Goal: Entertainment & Leisure: Consume media (video, audio)

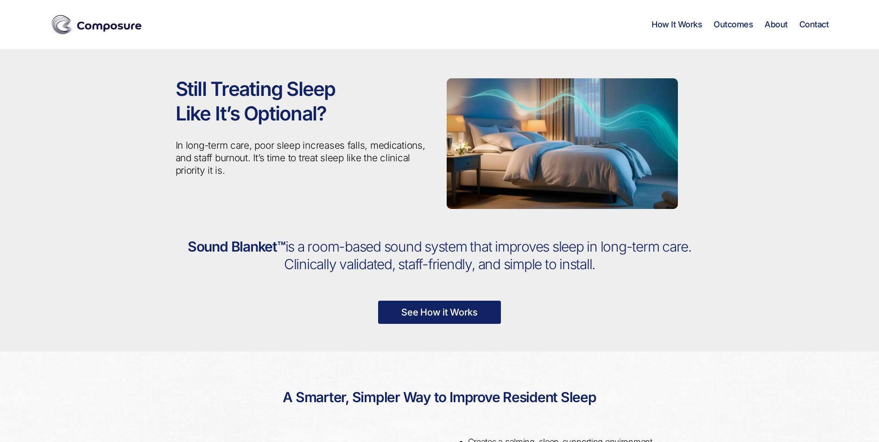
click at [649, 37] on div "Composure Menu How It Works Outcomes About Contact" at bounding box center [439, 24] width 778 height 49
click at [455, 315] on link "See How it Works" at bounding box center [439, 312] width 123 height 23
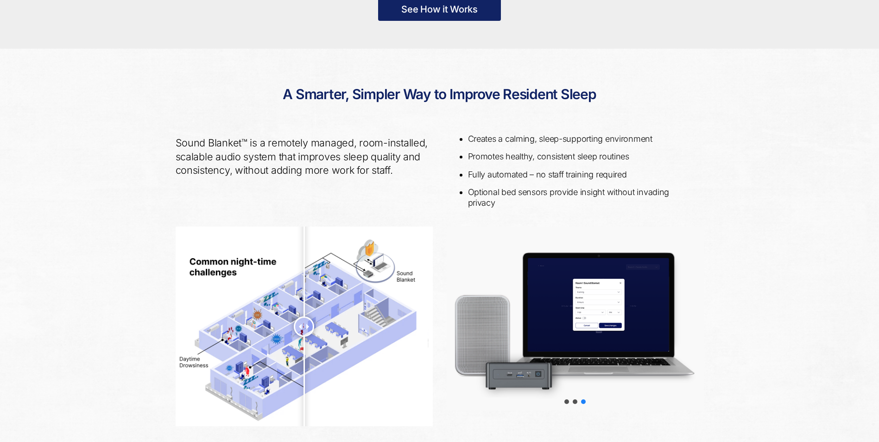
scroll to position [337, 0]
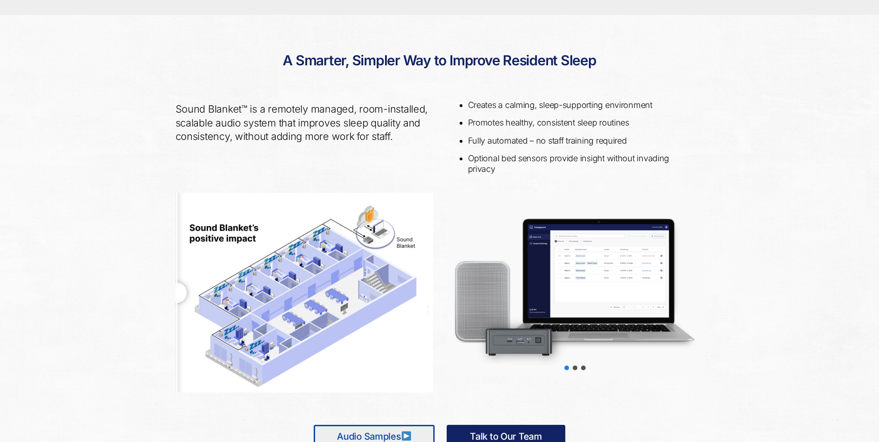
drag, startPoint x: 304, startPoint y: 266, endPoint x: 143, endPoint y: 260, distance: 161.8
click at [143, 260] on div "A Smarter, Simpler Way to Improve Resident Sleep Sound Blanket™ is a remotely m…" at bounding box center [439, 248] width 879 height 466
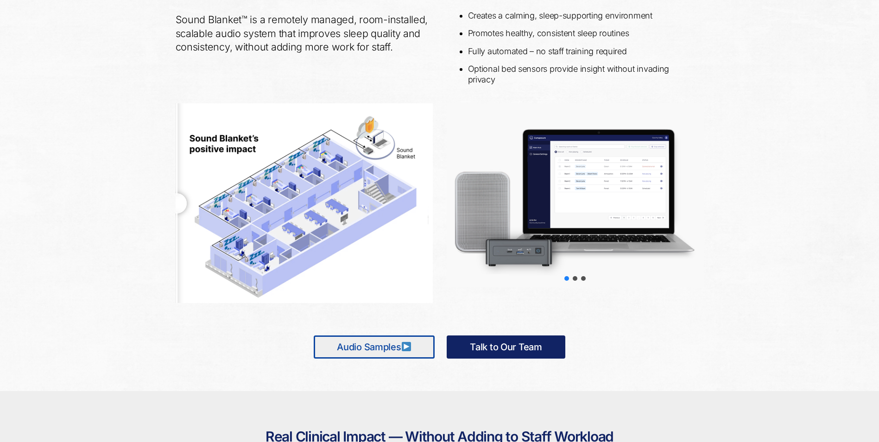
scroll to position [429, 0]
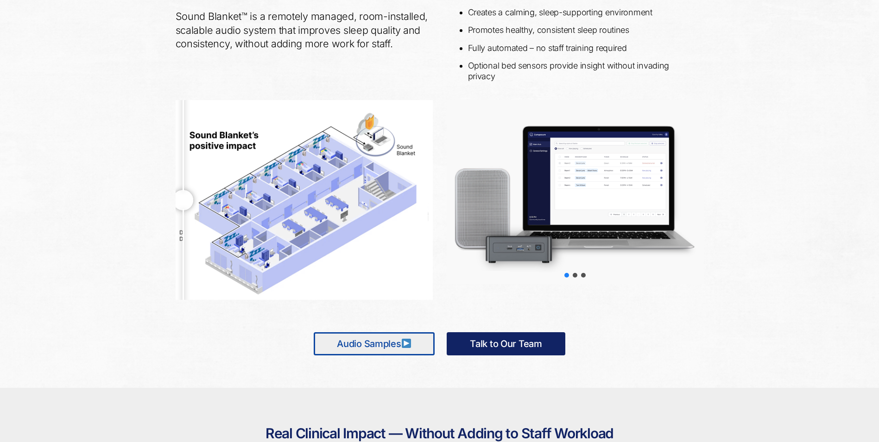
click at [120, 268] on div "A Smarter, Simpler Way to Improve Resident Sleep Sound Blanket™ is a remotely m…" at bounding box center [439, 155] width 879 height 466
click at [397, 351] on link "Audio Samples" at bounding box center [374, 343] width 121 height 23
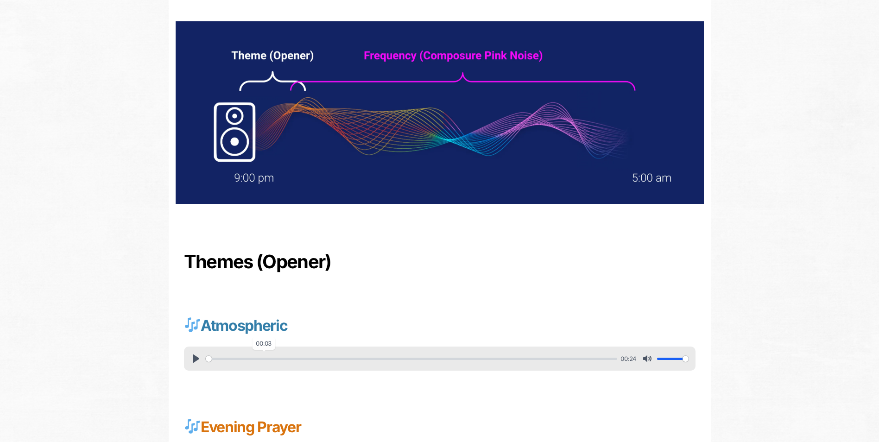
scroll to position [324, 0]
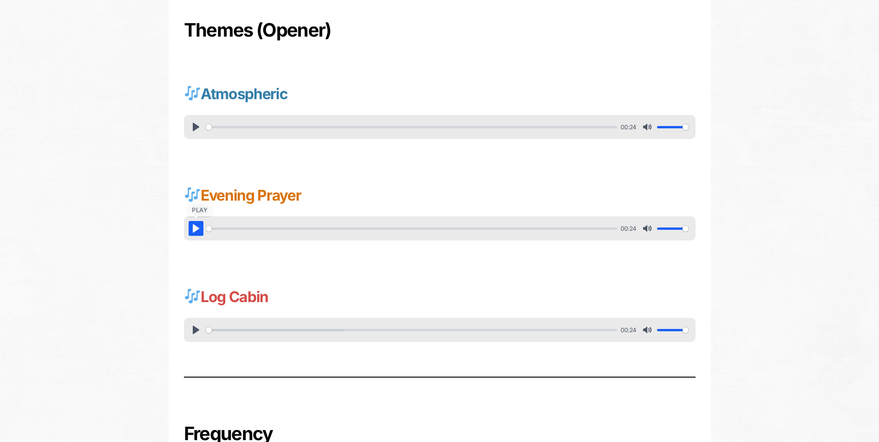
click at [192, 231] on button "Pause Play" at bounding box center [196, 228] width 15 height 15
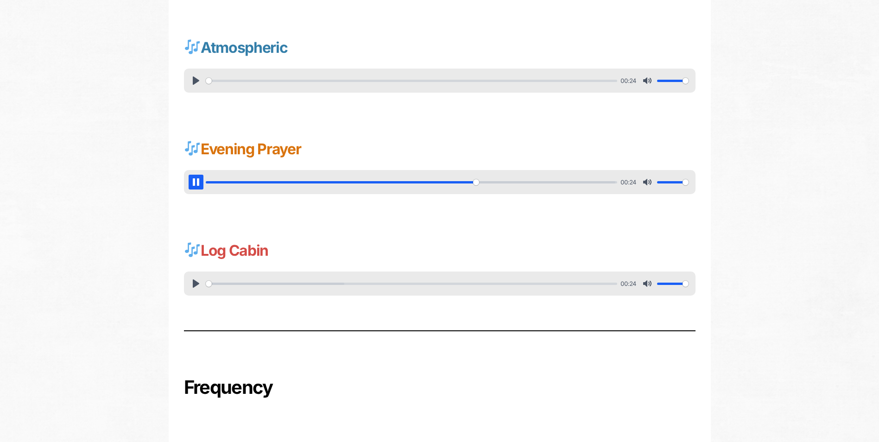
scroll to position [496, 0]
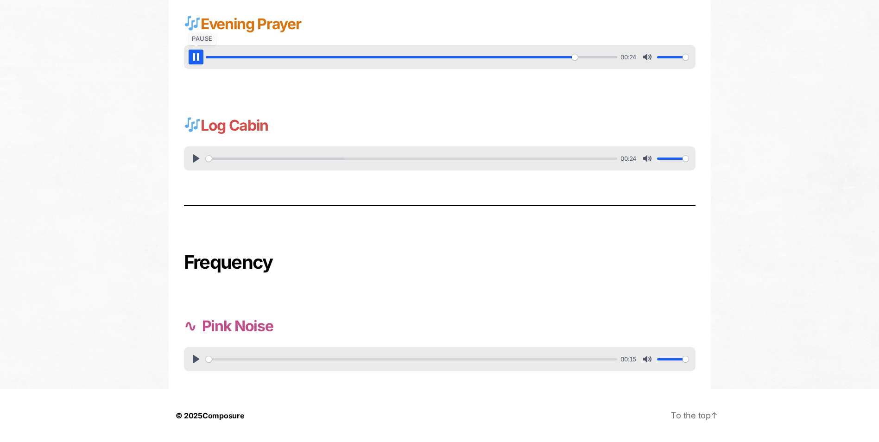
click at [195, 55] on button "Pause Play" at bounding box center [196, 57] width 15 height 15
type input "91.38"
click at [195, 363] on button "Pause Play" at bounding box center [196, 359] width 15 height 15
drag, startPoint x: 320, startPoint y: 361, endPoint x: 130, endPoint y: 359, distance: 189.5
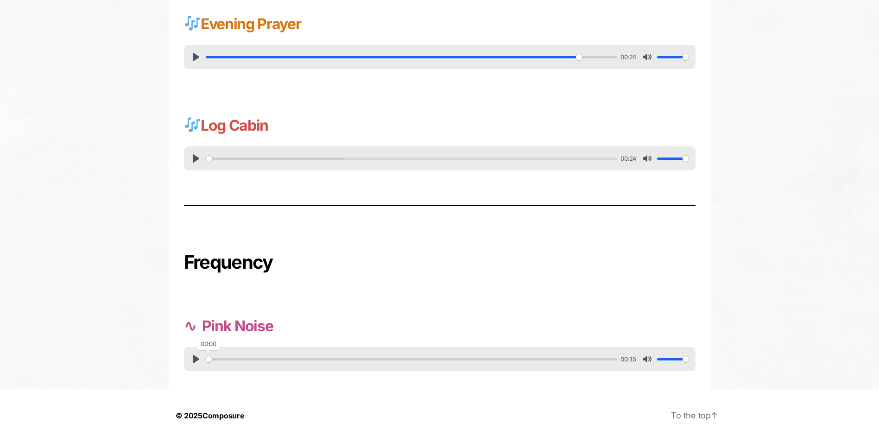
type input "0"
click at [206, 359] on input "Seek" at bounding box center [411, 359] width 411 height 9
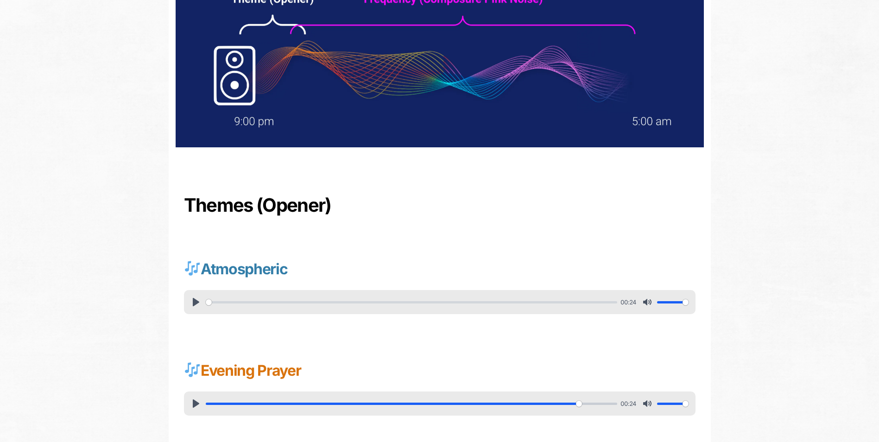
scroll to position [232, 0]
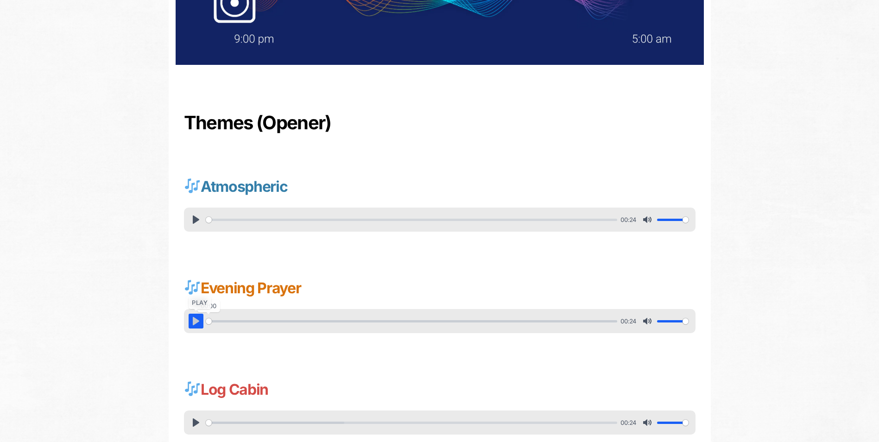
drag, startPoint x: 555, startPoint y: 328, endPoint x: 200, endPoint y: 322, distance: 354.9
type input "0"
click at [206, 324] on input "Seek" at bounding box center [411, 321] width 411 height 9
